Goal: Navigation & Orientation: Locate item on page

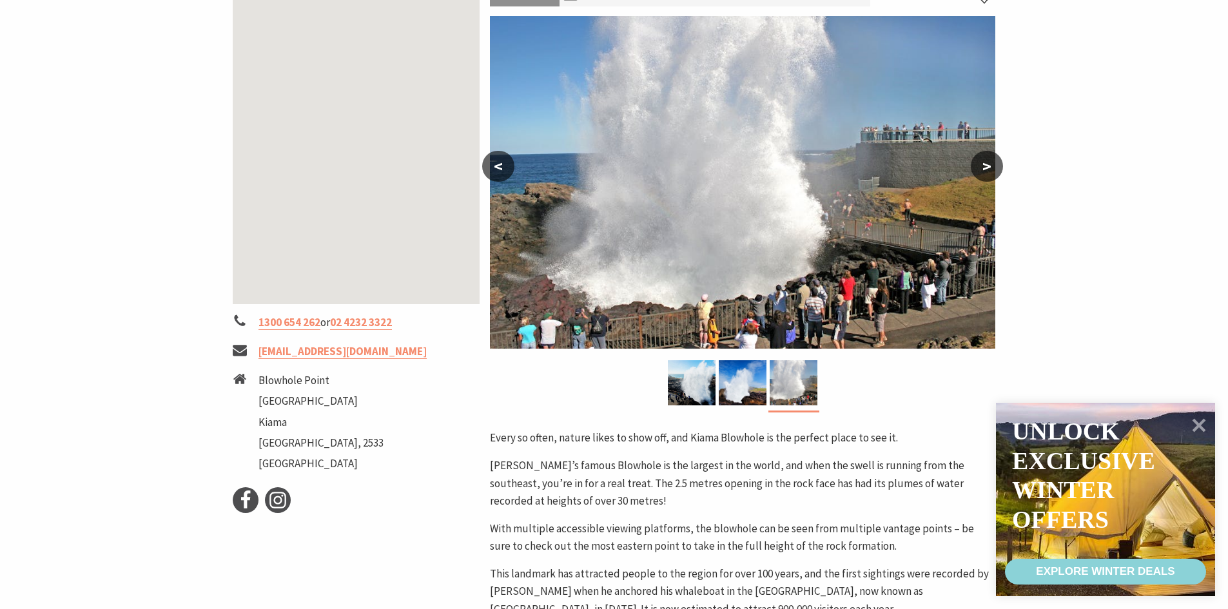
scroll to position [64, 0]
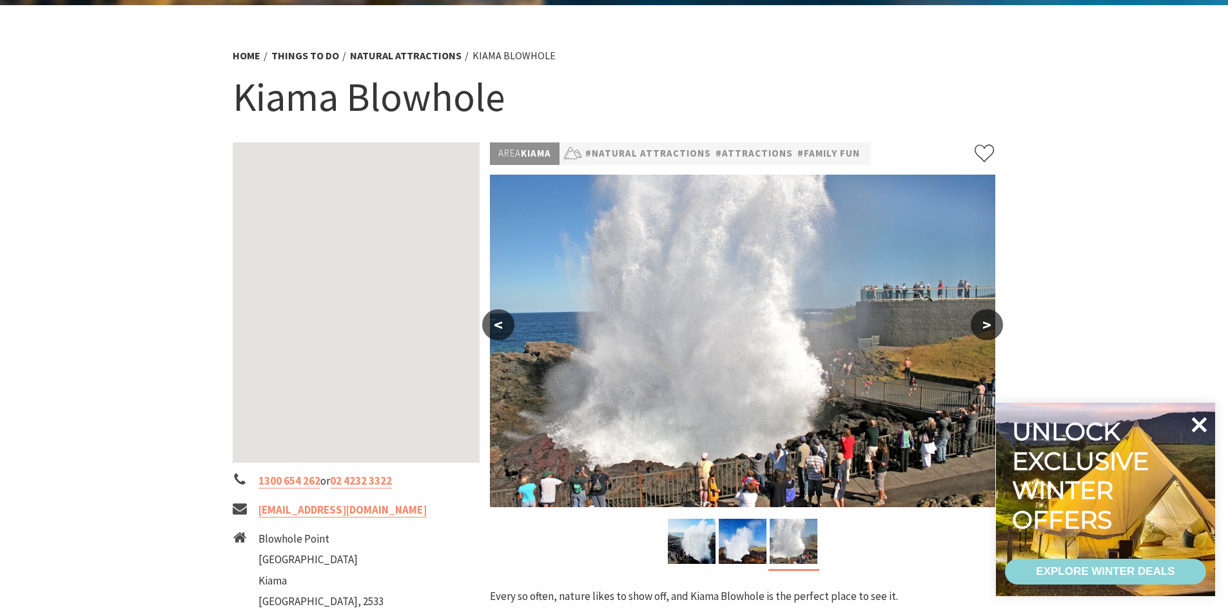
click at [1202, 424] on icon at bounding box center [1198, 424] width 31 height 31
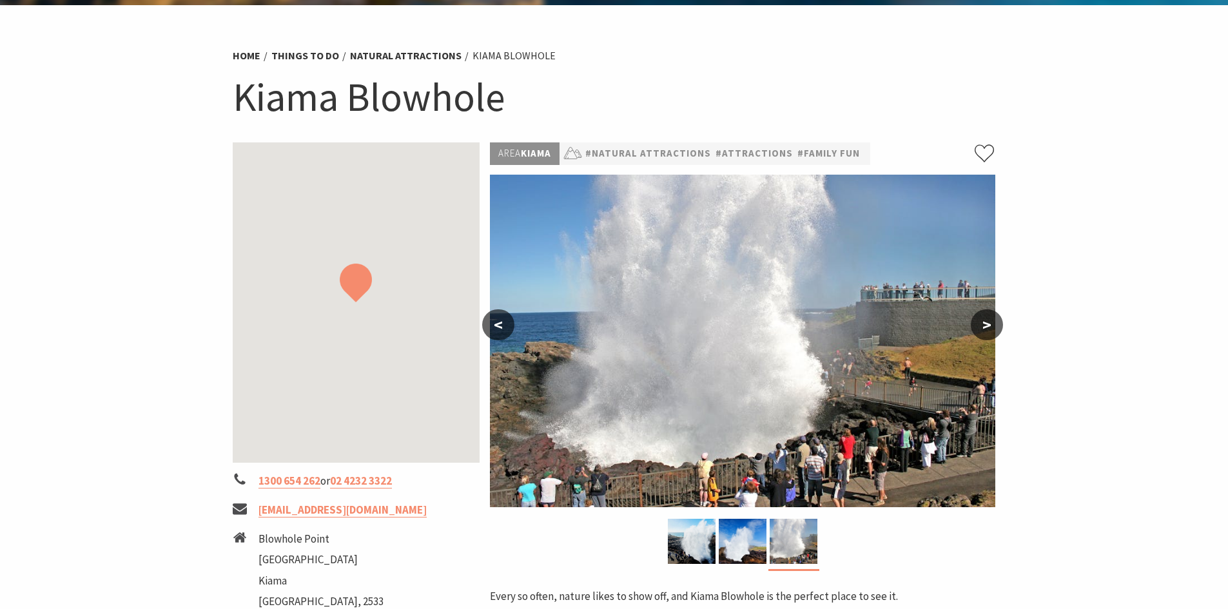
click at [992, 326] on button ">" at bounding box center [986, 324] width 32 height 31
click at [989, 327] on button ">" at bounding box center [986, 324] width 32 height 31
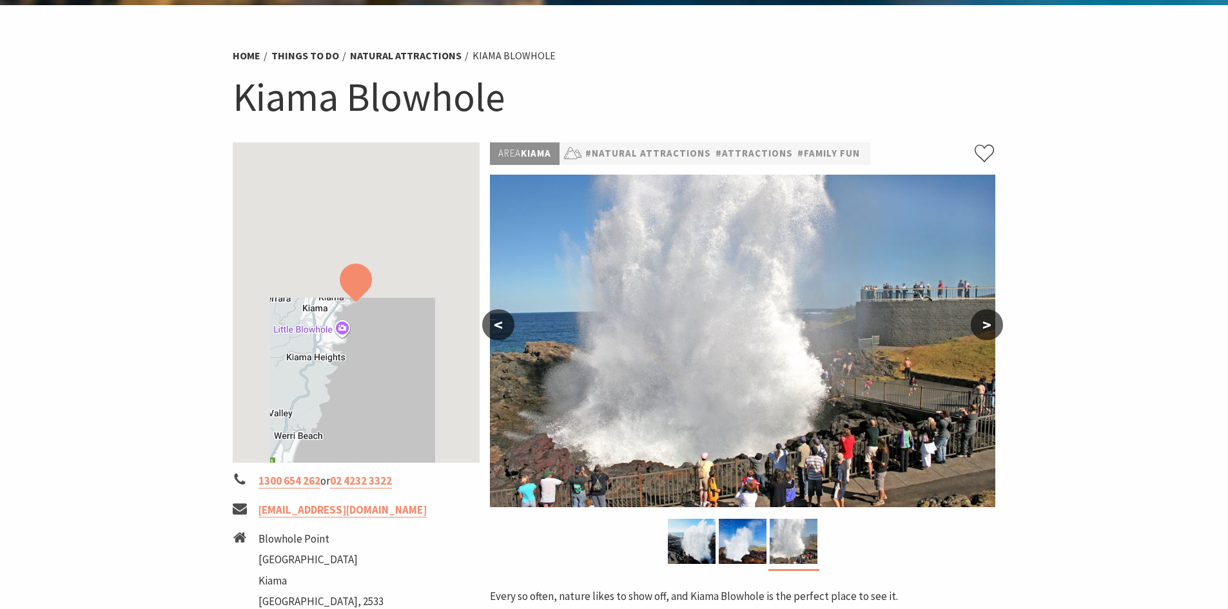
click at [983, 322] on button ">" at bounding box center [986, 324] width 32 height 31
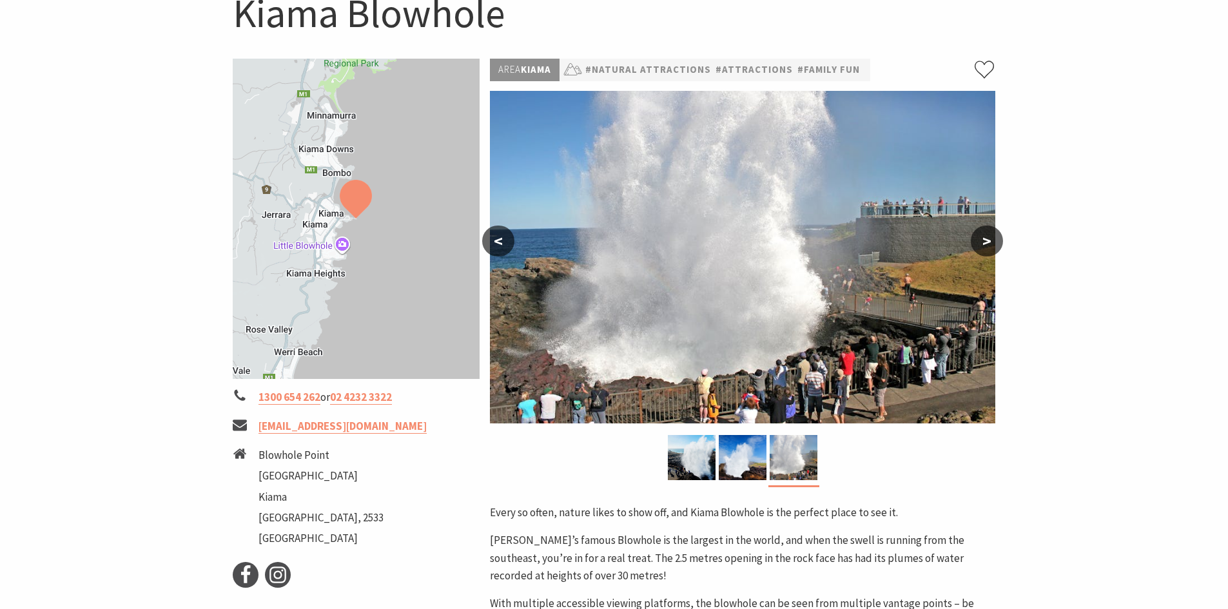
scroll to position [258, 0]
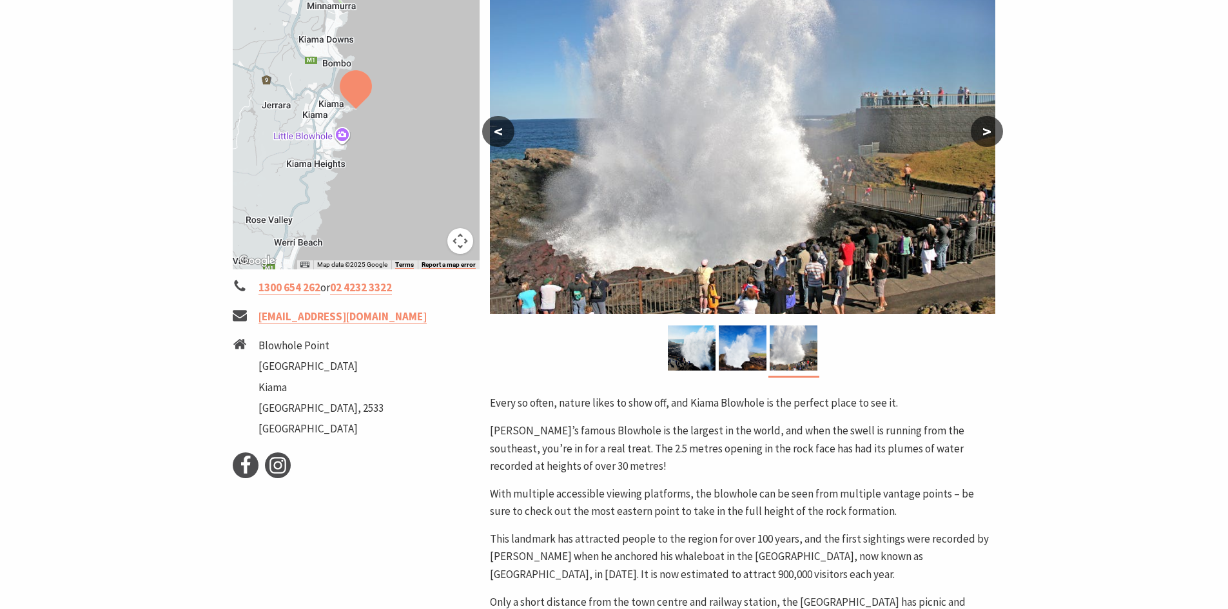
click at [988, 129] on button ">" at bounding box center [986, 131] width 32 height 31
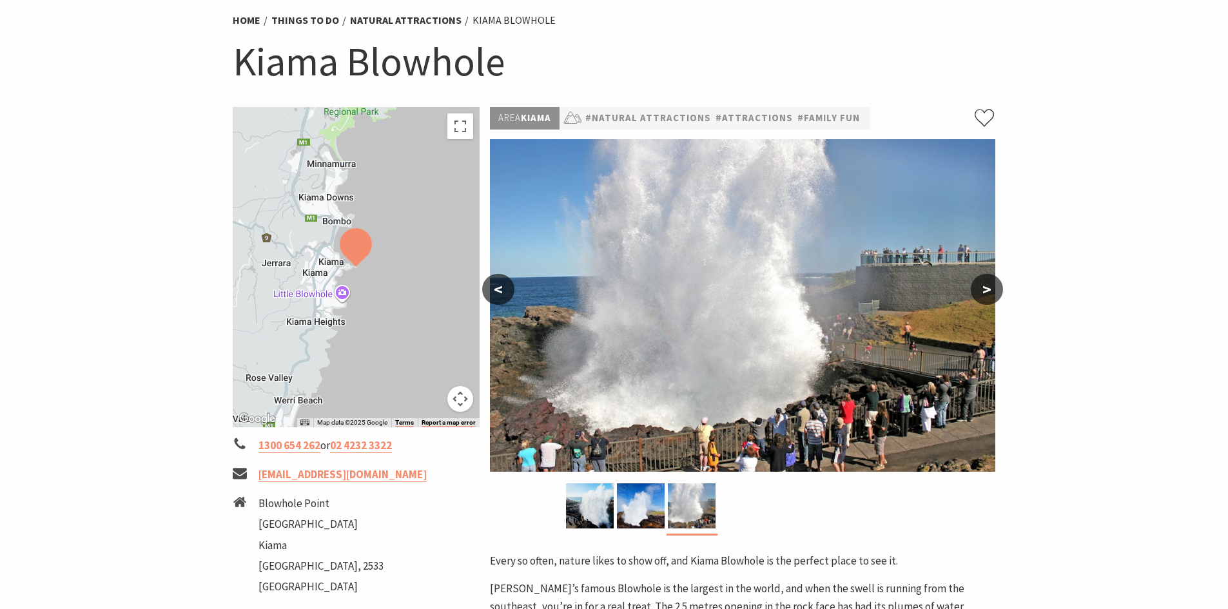
scroll to position [0, 0]
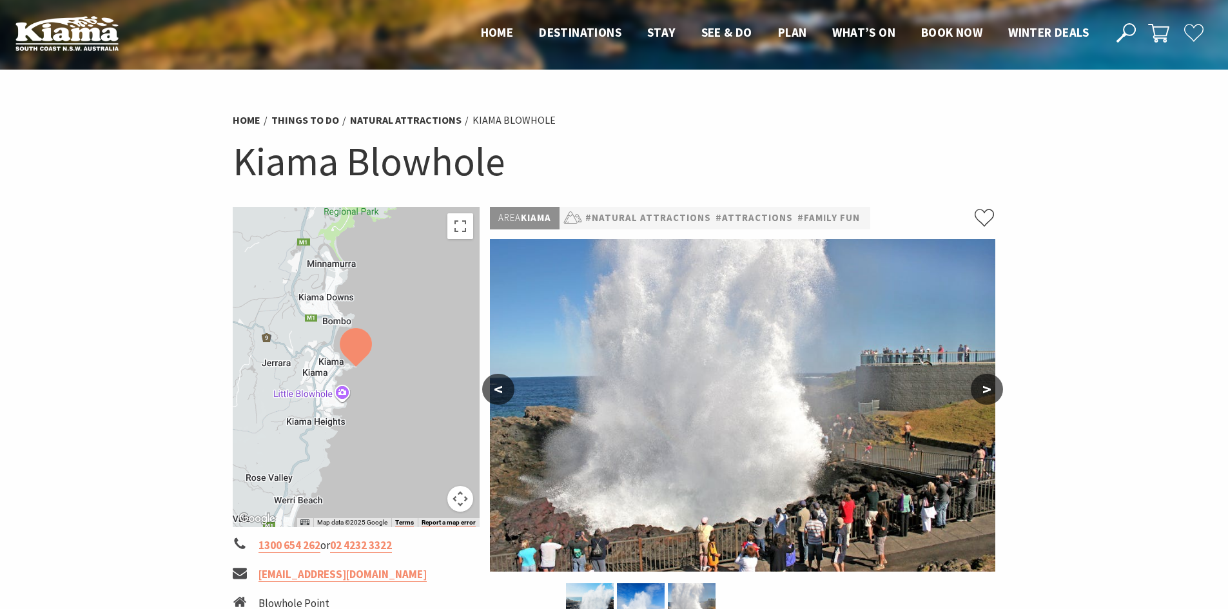
click at [500, 380] on button "<" at bounding box center [498, 389] width 32 height 31
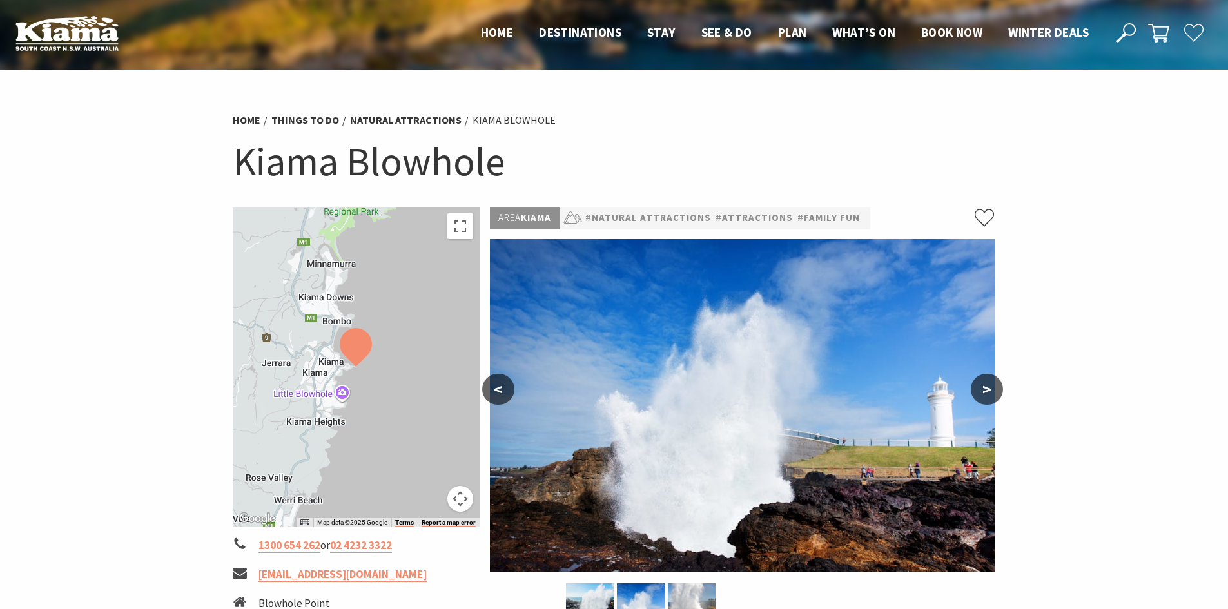
click at [500, 380] on button "<" at bounding box center [498, 389] width 32 height 31
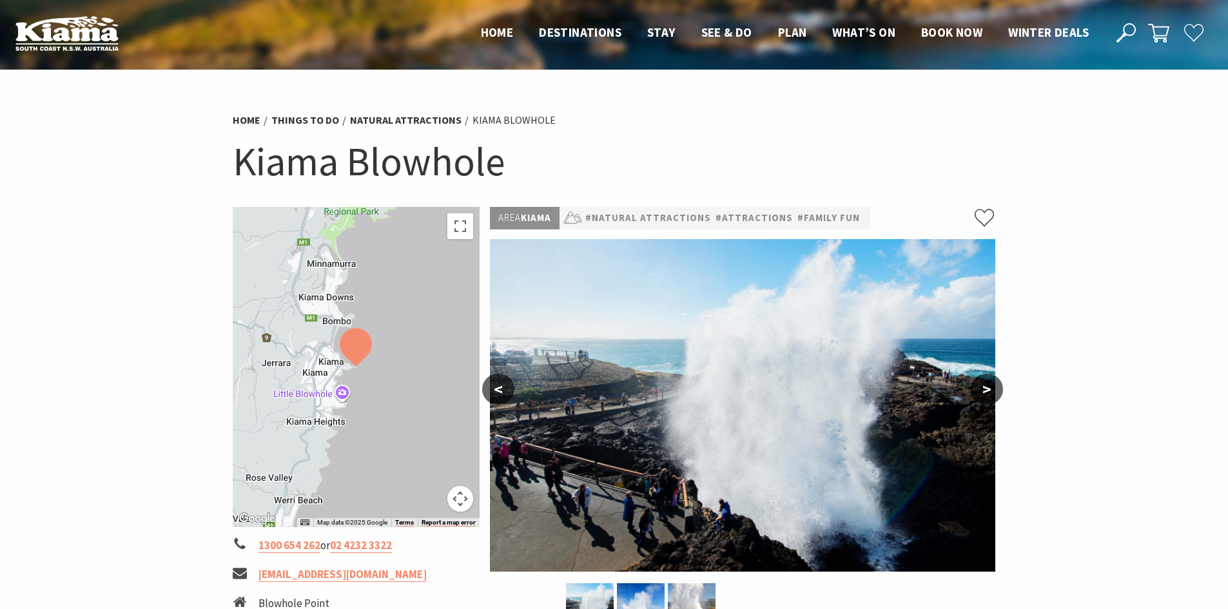
click at [500, 380] on button "<" at bounding box center [498, 389] width 32 height 31
click at [979, 381] on button ">" at bounding box center [986, 389] width 32 height 31
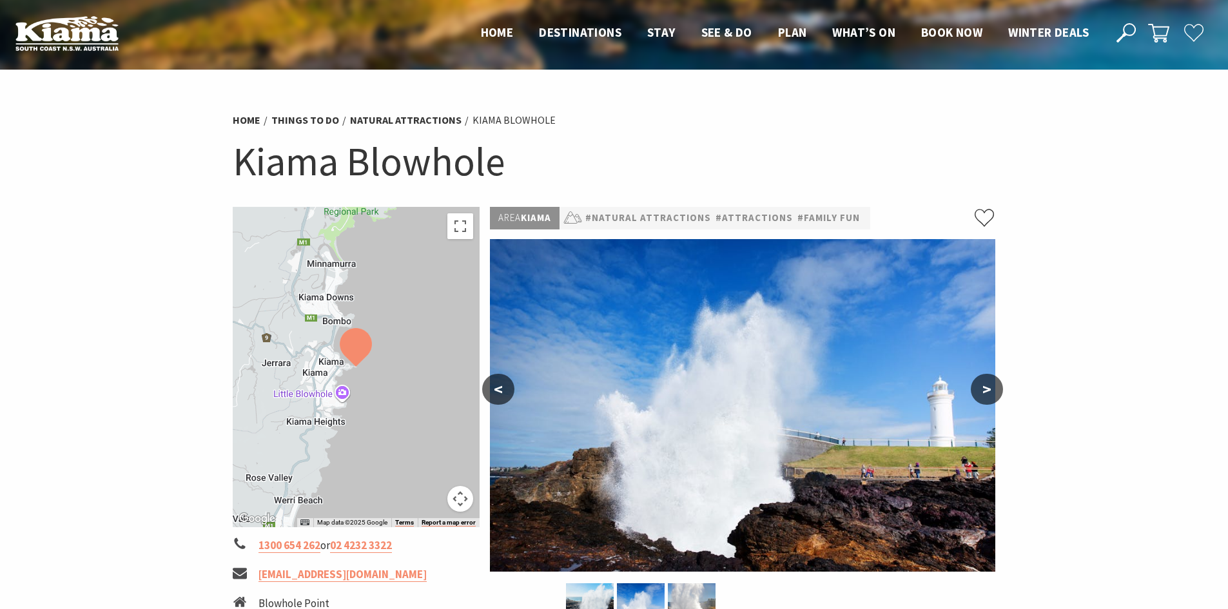
click at [983, 383] on button ">" at bounding box center [986, 389] width 32 height 31
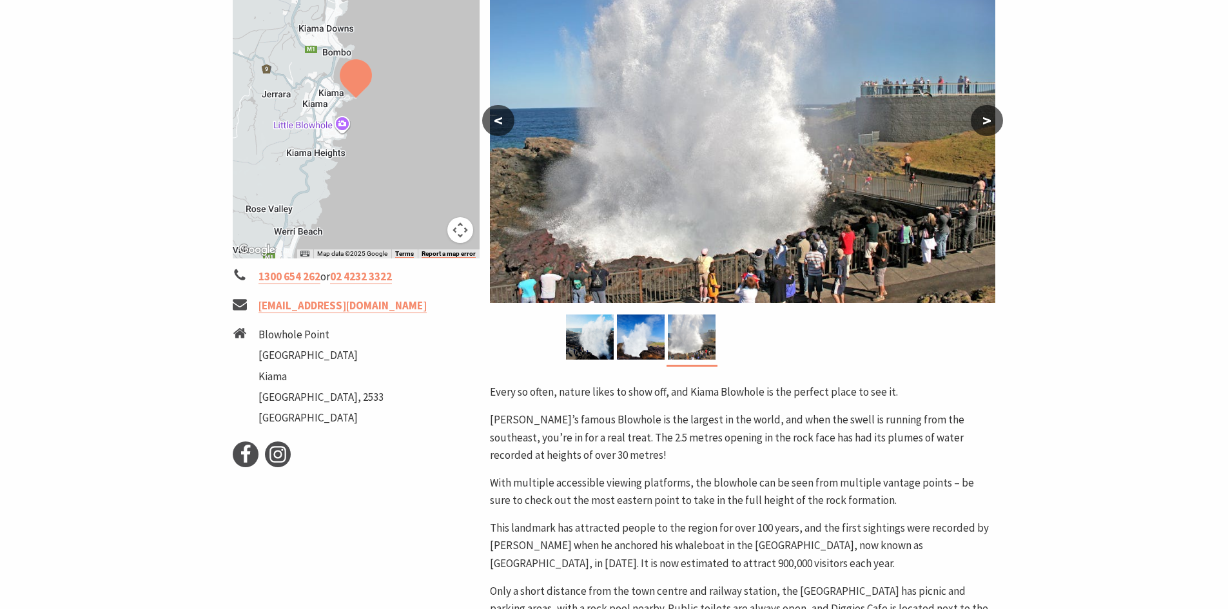
scroll to position [193, 0]
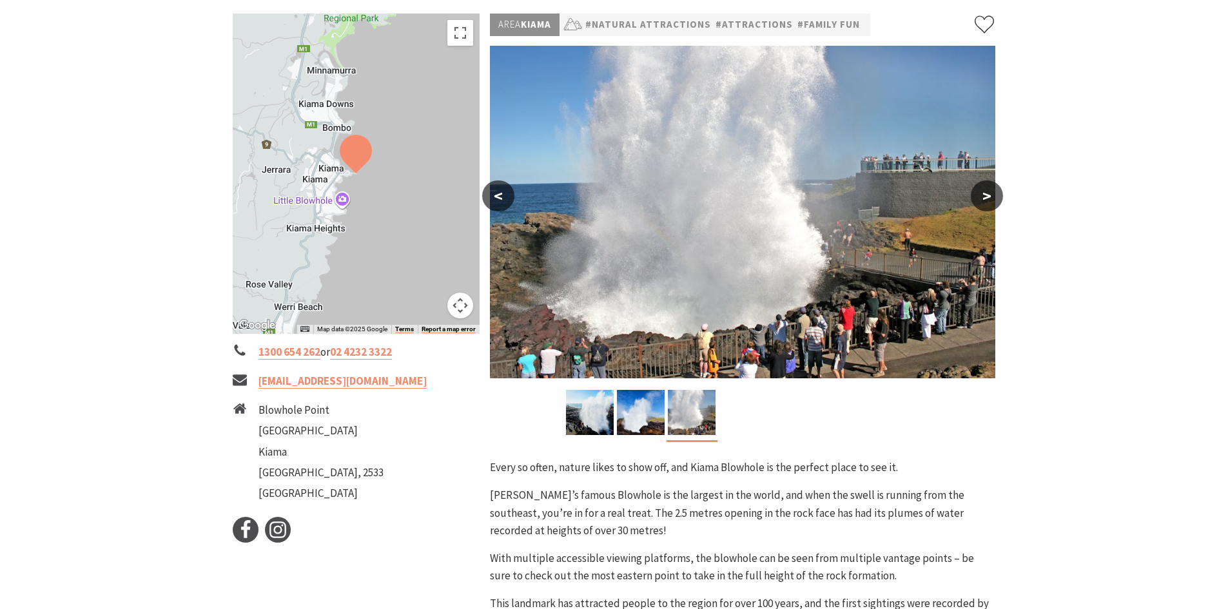
click at [984, 194] on button ">" at bounding box center [986, 195] width 32 height 31
click at [991, 193] on button ">" at bounding box center [986, 195] width 32 height 31
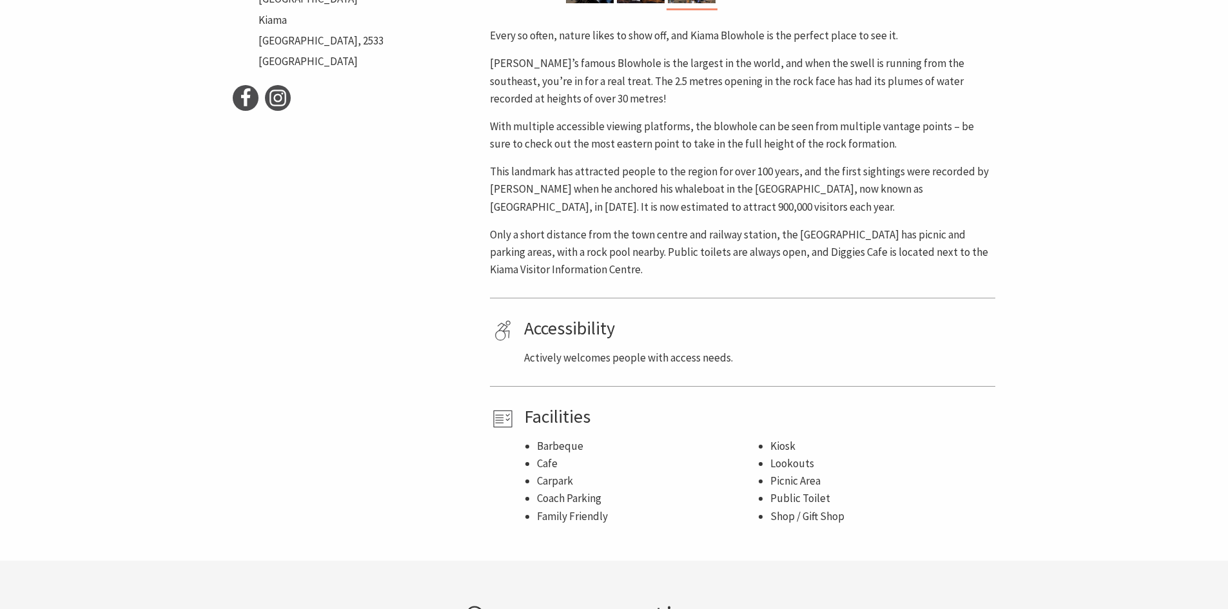
scroll to position [709, 0]
